Goal: Find specific page/section: Find specific page/section

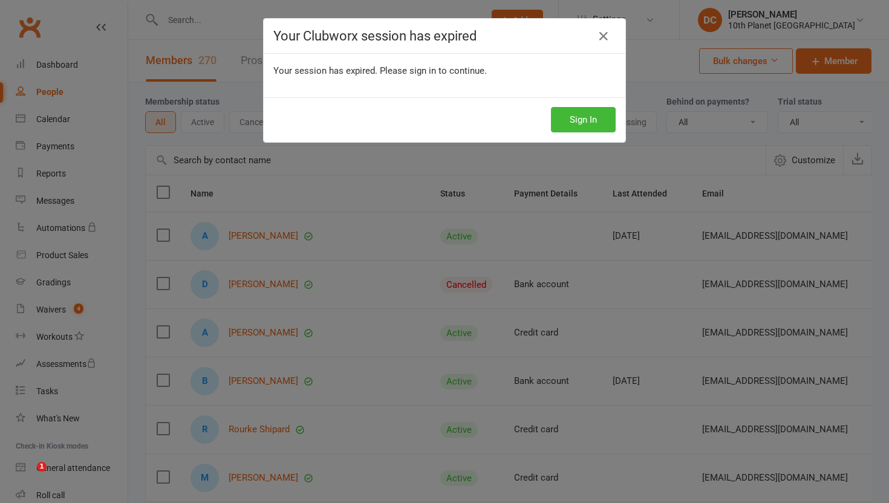
select select "100"
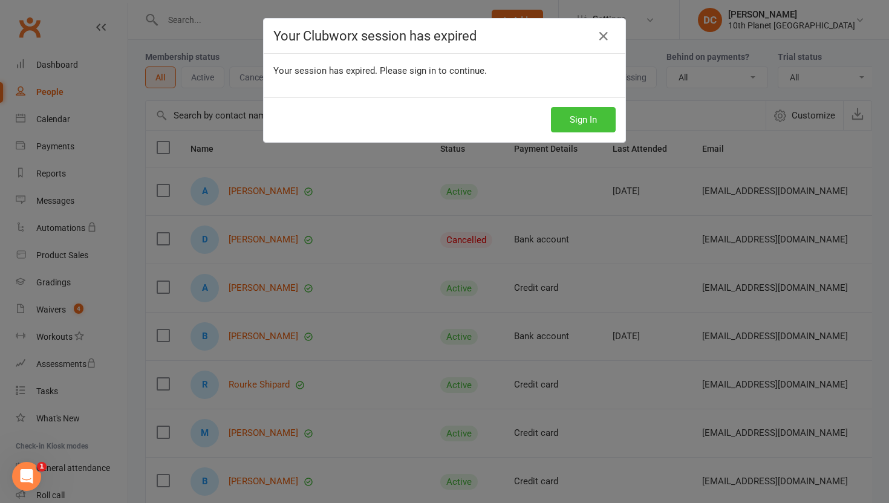
click at [586, 120] on button "Sign In" at bounding box center [583, 119] width 65 height 25
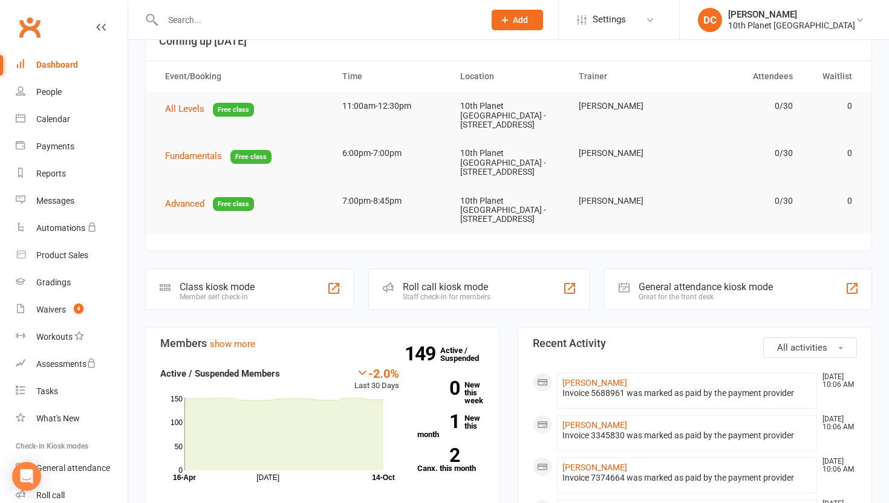
scroll to position [65, 0]
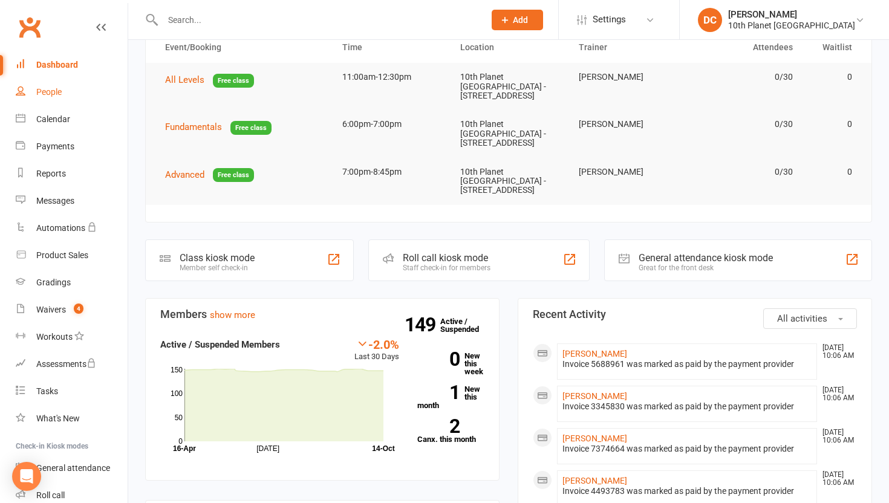
click at [58, 92] on div "People" at bounding box center [48, 92] width 25 height 10
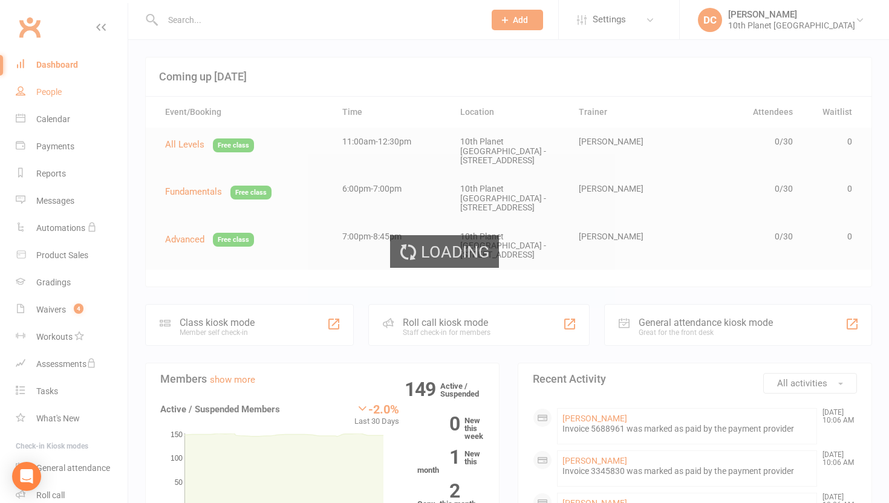
select select "100"
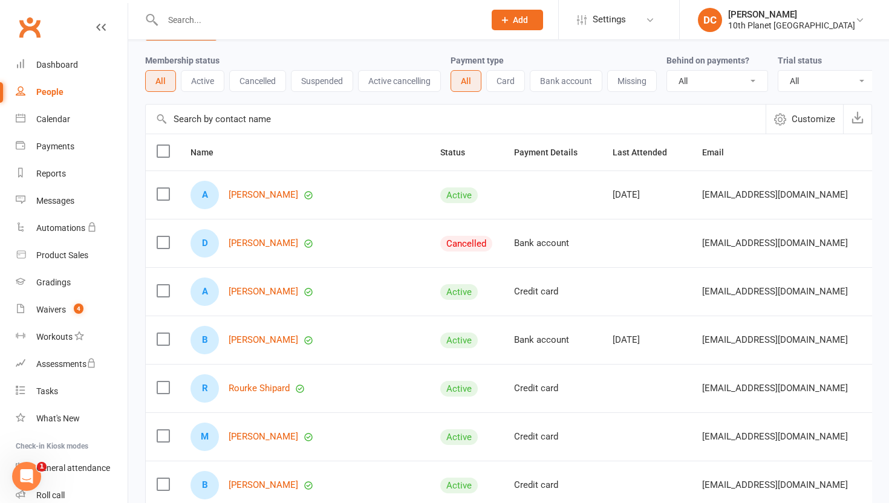
scroll to position [43, 0]
